Goal: Navigation & Orientation: Find specific page/section

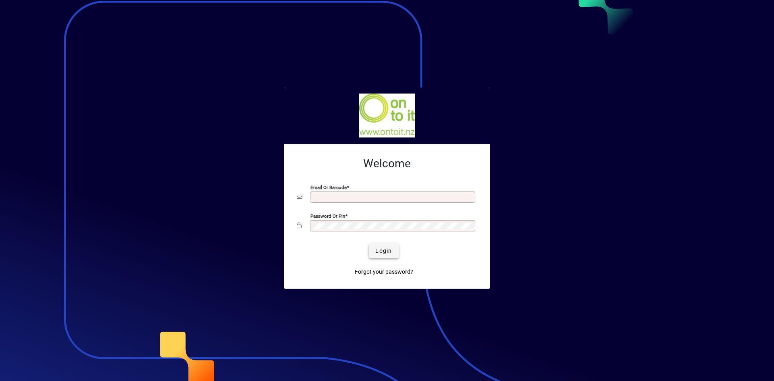
type input "**********"
click at [376, 248] on span "Login" at bounding box center [383, 251] width 17 height 8
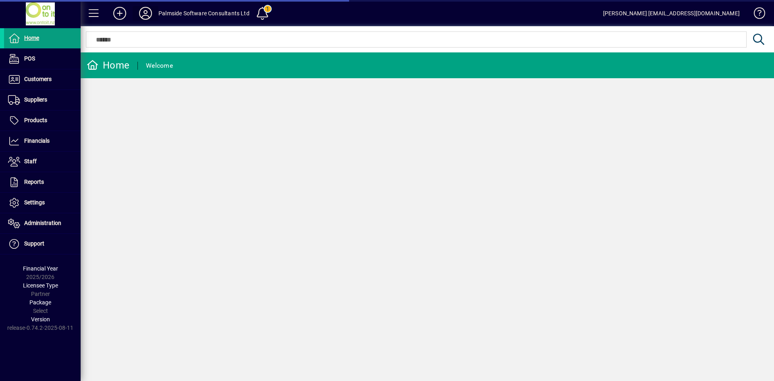
click at [145, 12] on icon at bounding box center [145, 13] width 16 height 13
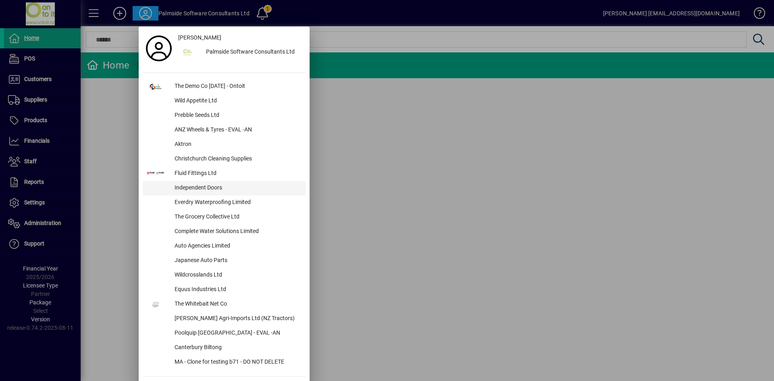
click at [218, 186] on div "Independent Doors" at bounding box center [236, 188] width 137 height 15
